Goal: Task Accomplishment & Management: Manage account settings

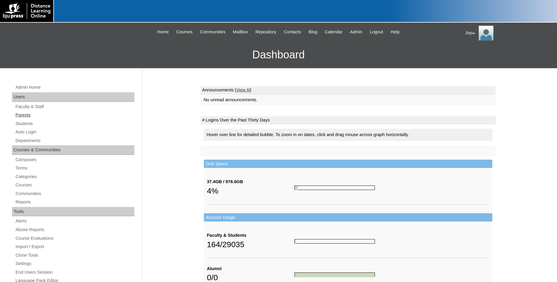
click at [28, 116] on link "Parents" at bounding box center [75, 114] width 120 height 7
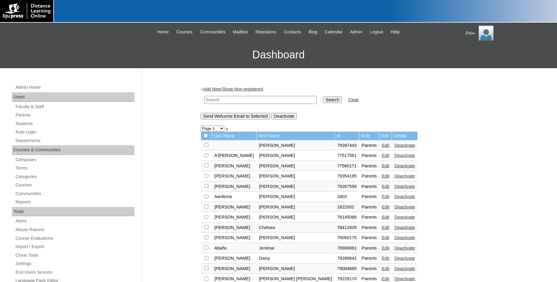
click at [238, 98] on input "text" at bounding box center [260, 100] width 112 height 8
type input "[PERSON_NAME]"
click at [326, 98] on input "Search" at bounding box center [332, 100] width 18 height 7
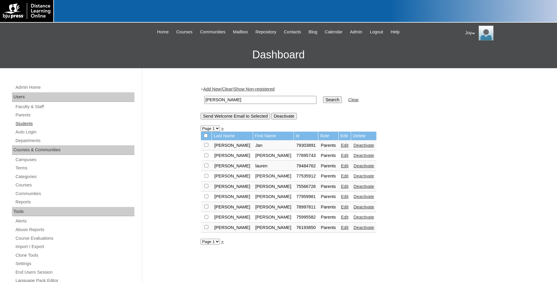
click at [24, 123] on link "Students" at bounding box center [75, 123] width 120 height 7
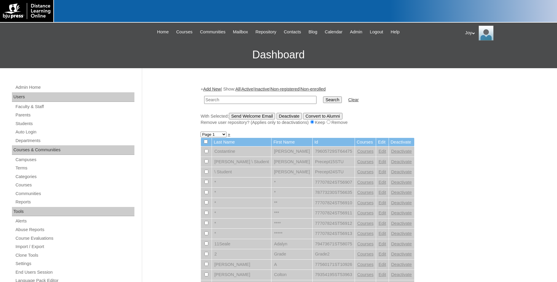
click at [257, 100] on input "text" at bounding box center [260, 100] width 112 height 8
type input "Woodard"
click at [323, 97] on input "Search" at bounding box center [332, 100] width 18 height 7
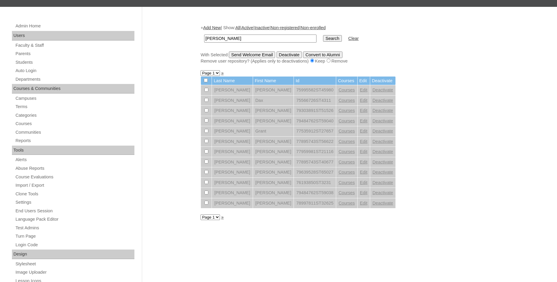
scroll to position [61, 0]
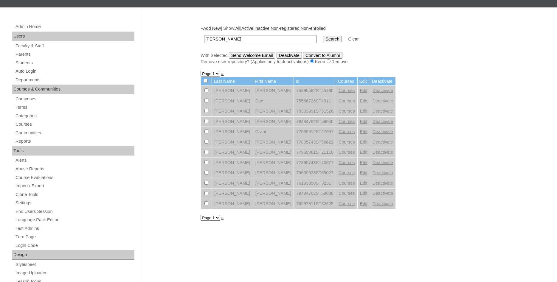
click at [360, 92] on link "Edit" at bounding box center [363, 90] width 7 height 5
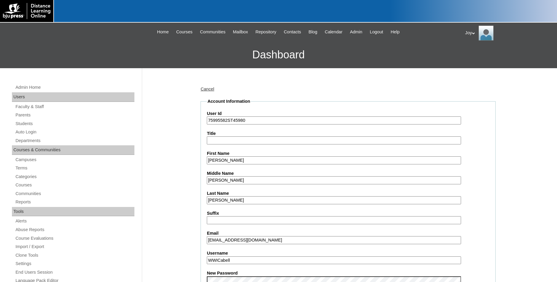
select select "69849"
click at [30, 123] on link "Students" at bounding box center [75, 123] width 120 height 7
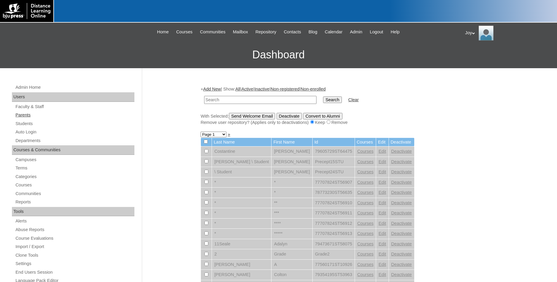
click at [20, 113] on link "Parents" at bounding box center [75, 114] width 120 height 7
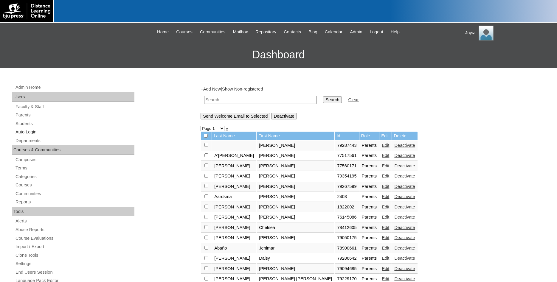
click at [19, 133] on link "Auto Login" at bounding box center [75, 131] width 120 height 7
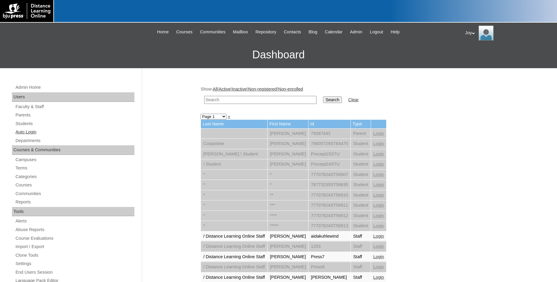
click at [30, 130] on link "Auto Login" at bounding box center [75, 131] width 120 height 7
click at [236, 100] on input "text" at bounding box center [260, 100] width 112 height 8
